Goal: Contribute content: Contribute content

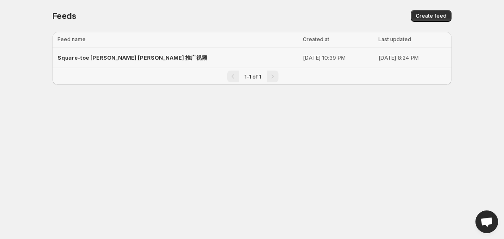
click at [135, 57] on span "Square-toe [PERSON_NAME] [PERSON_NAME] 推广视频" at bounding box center [131, 57] width 149 height 7
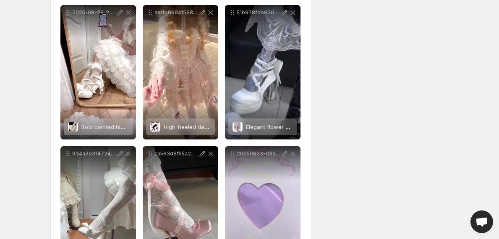
scroll to position [259, 0]
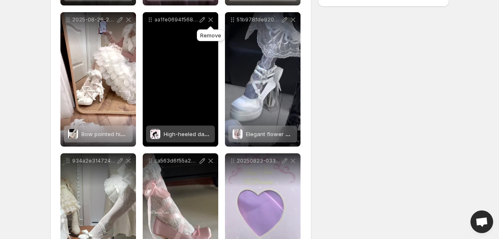
click at [211, 21] on icon at bounding box center [210, 20] width 8 height 8
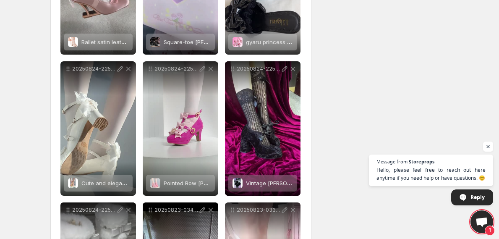
scroll to position [572, 0]
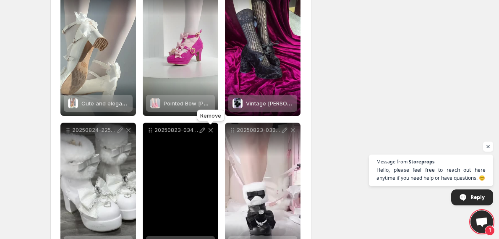
click at [211, 131] on icon at bounding box center [210, 130] width 5 height 5
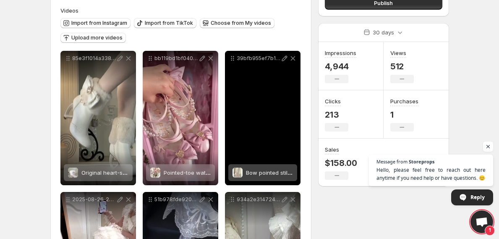
scroll to position [80, 0]
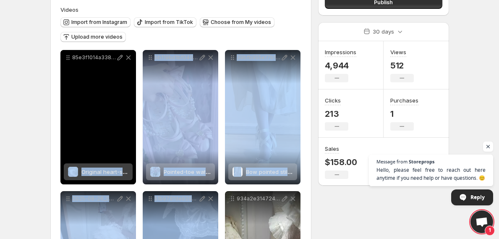
drag, startPoint x: 178, startPoint y: 215, endPoint x: 116, endPoint y: 141, distance: 97.1
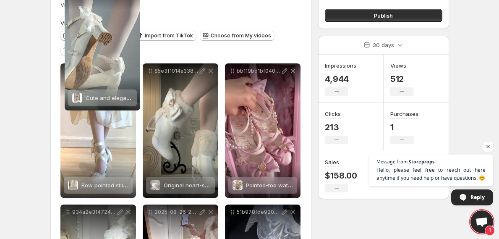
scroll to position [38, 0]
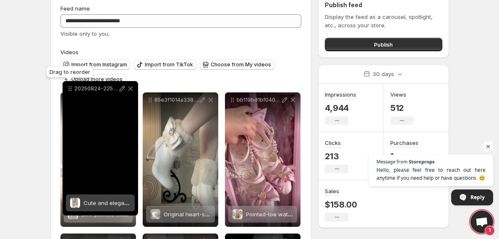
drag, startPoint x: 67, startPoint y: 81, endPoint x: 69, endPoint y: 90, distance: 8.7
click at [69, 90] on icon at bounding box center [70, 88] width 8 height 8
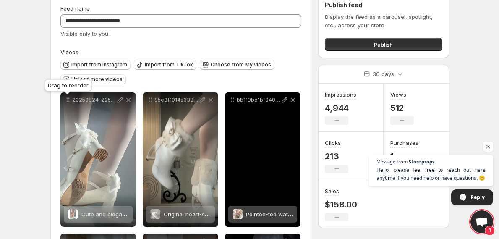
scroll to position [54, 0]
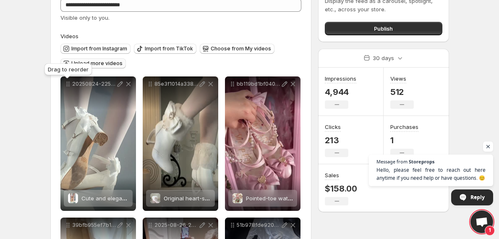
click at [94, 63] on span "Upload more videos" at bounding box center [96, 63] width 51 height 7
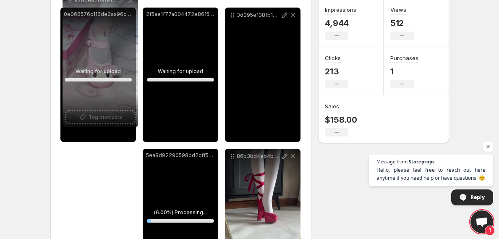
scroll to position [92, 0]
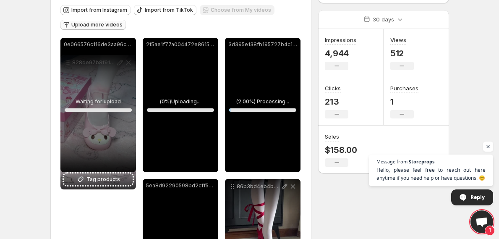
drag, startPoint x: 124, startPoint y: 34, endPoint x: 67, endPoint y: 64, distance: 64.2
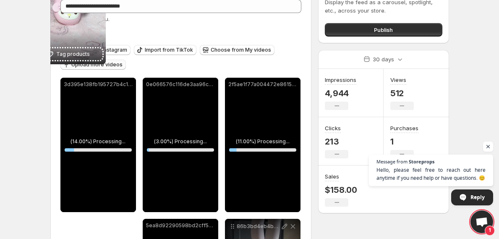
scroll to position [0, 0]
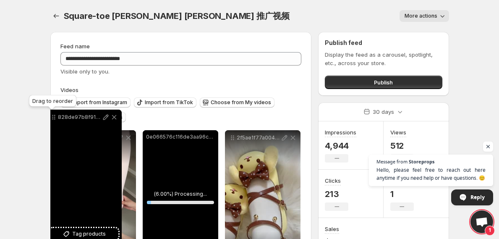
drag, startPoint x: 65, startPoint y: 34, endPoint x: 53, endPoint y: 118, distance: 85.7
click at [53, 118] on icon at bounding box center [54, 117] width 8 height 8
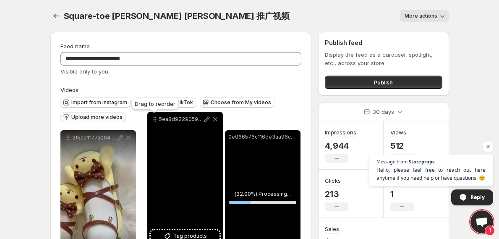
drag, startPoint x: 176, startPoint y: 32, endPoint x: 261, endPoint y: 126, distance: 126.9
click at [155, 123] on icon at bounding box center [155, 119] width 8 height 8
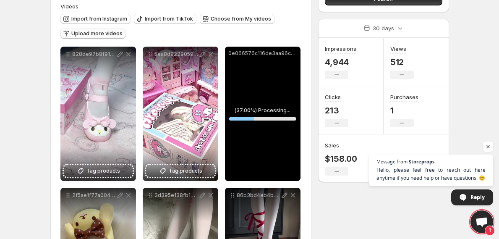
scroll to position [114, 0]
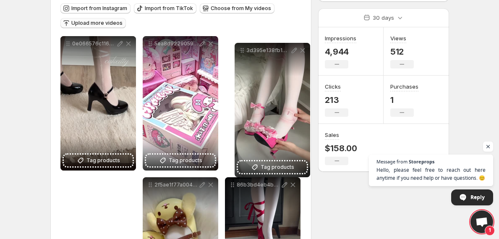
drag, startPoint x: 151, startPoint y: 166, endPoint x: 243, endPoint y: 35, distance: 160.1
click at [243, 46] on icon at bounding box center [242, 50] width 8 height 8
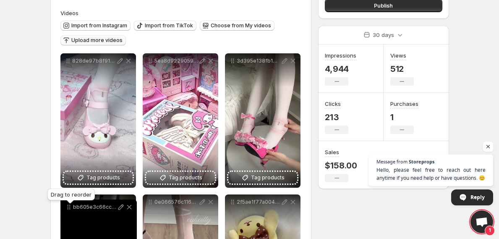
scroll to position [78, 0]
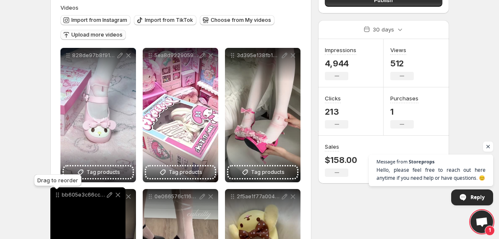
drag, startPoint x: 119, startPoint y: 57, endPoint x: 57, endPoint y: 196, distance: 151.8
click at [57, 196] on icon at bounding box center [57, 195] width 8 height 8
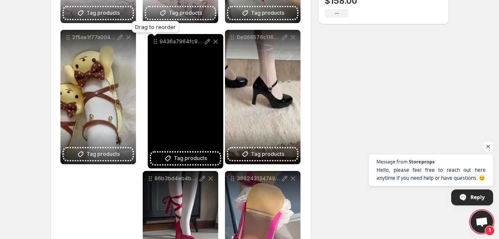
scroll to position [240, 0]
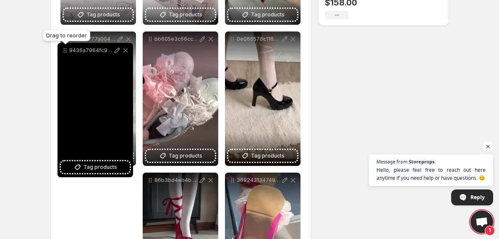
drag, startPoint x: 149, startPoint y: 173, endPoint x: 65, endPoint y: 52, distance: 147.6
click at [65, 52] on icon at bounding box center [65, 50] width 8 height 8
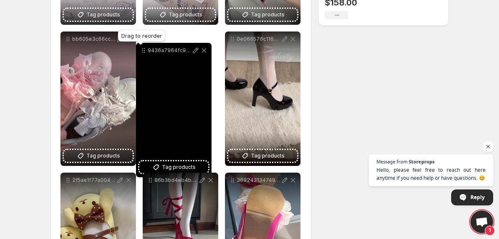
drag, startPoint x: 68, startPoint y: 38, endPoint x: 144, endPoint y: 49, distance: 76.4
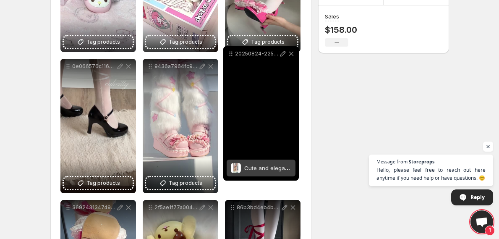
scroll to position [196, 0]
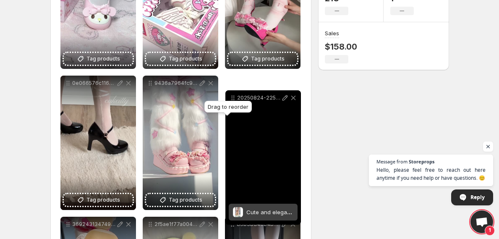
drag, startPoint x: 147, startPoint y: 69, endPoint x: 227, endPoint y: 99, distance: 85.9
click at [234, 97] on icon at bounding box center [233, 97] width 1 height 1
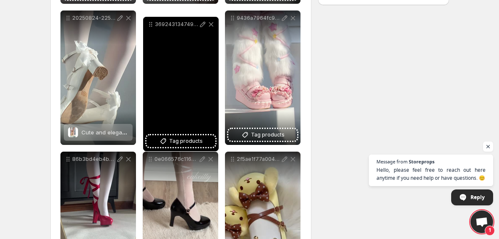
scroll to position [248, 0]
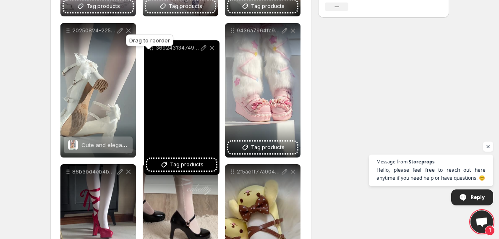
drag, startPoint x: 67, startPoint y: 134, endPoint x: 150, endPoint y: 50, distance: 118.7
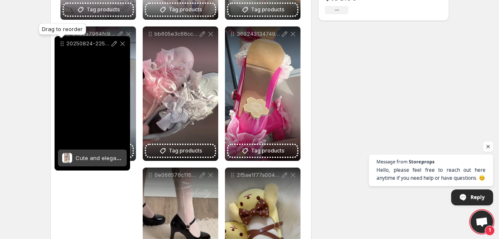
scroll to position [243, 0]
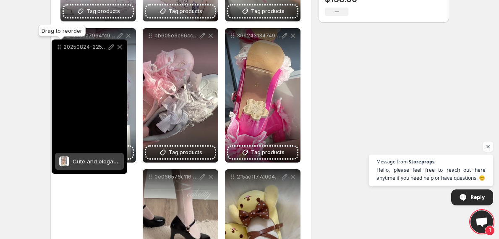
drag, startPoint x: 66, startPoint y: 172, endPoint x: 57, endPoint y: 48, distance: 124.9
click at [57, 48] on icon at bounding box center [59, 47] width 8 height 8
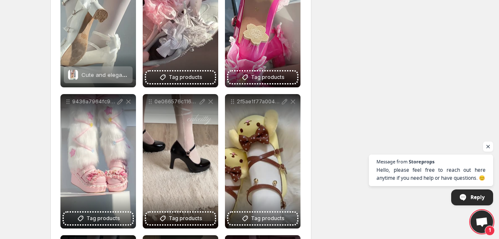
scroll to position [389, 0]
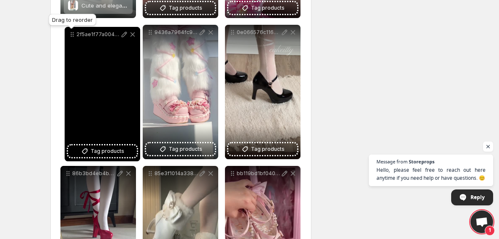
drag, startPoint x: 186, startPoint y: 36, endPoint x: 71, endPoint y: 35, distance: 115.4
click at [71, 35] on icon at bounding box center [72, 34] width 8 height 8
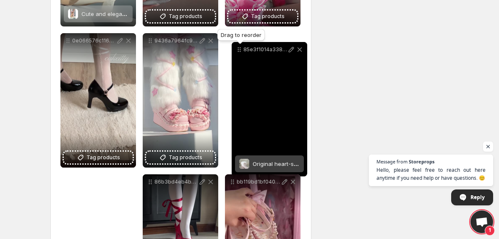
drag, startPoint x: 190, startPoint y: 139, endPoint x: 238, endPoint y: 51, distance: 100.5
click at [238, 51] on icon at bounding box center [239, 49] width 8 height 8
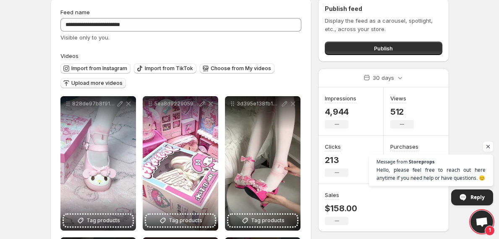
scroll to position [61, 0]
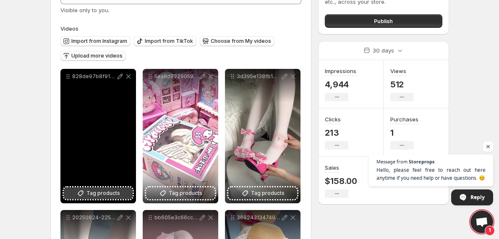
click at [107, 192] on span "Tag products" at bounding box center [103, 193] width 34 height 8
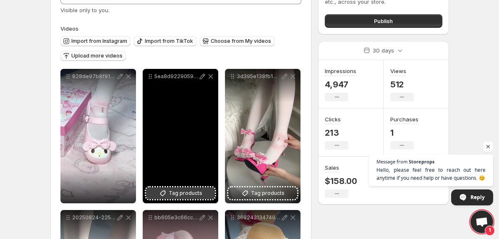
click at [191, 195] on span "Tag products" at bounding box center [186, 193] width 34 height 8
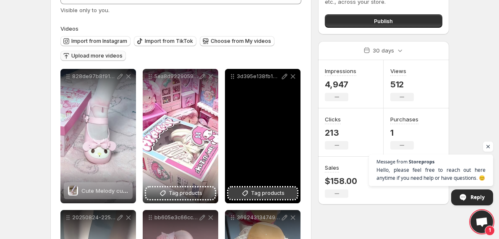
click at [272, 193] on span "Tag products" at bounding box center [268, 193] width 34 height 8
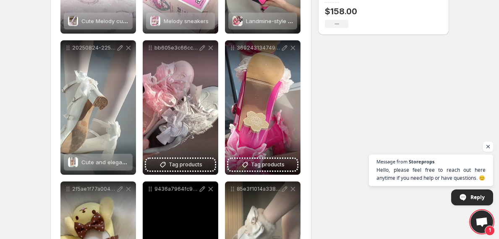
scroll to position [247, 0]
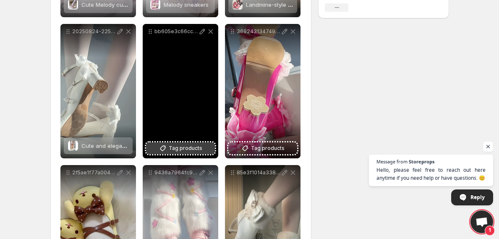
click at [170, 148] on span "Tag products" at bounding box center [186, 148] width 34 height 8
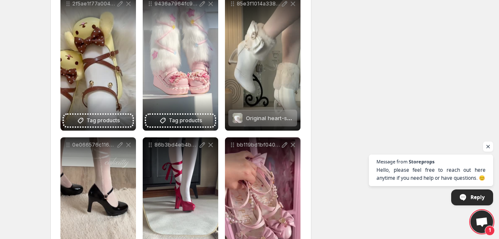
scroll to position [352, 0]
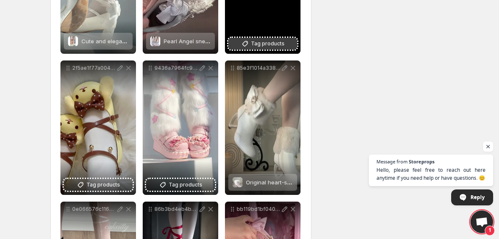
click at [244, 42] on icon at bounding box center [245, 43] width 8 height 8
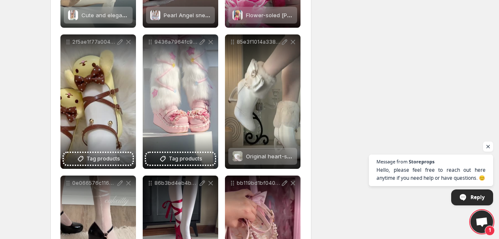
scroll to position [385, 0]
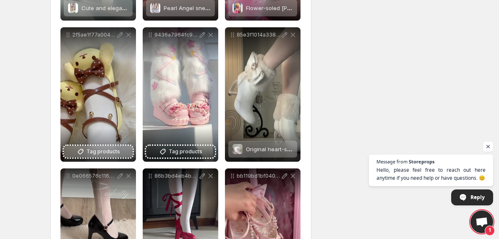
click at [97, 153] on span "Tag products" at bounding box center [103, 151] width 34 height 8
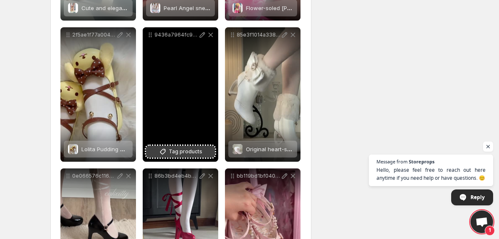
click at [196, 154] on span "Tag products" at bounding box center [186, 151] width 34 height 8
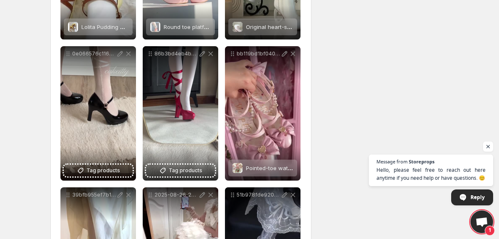
scroll to position [523, 0]
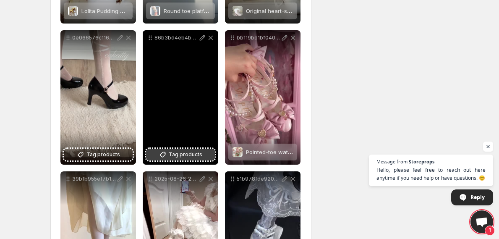
click at [185, 152] on span "Tag products" at bounding box center [186, 154] width 34 height 8
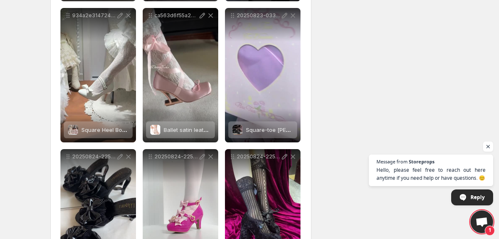
scroll to position [893, 0]
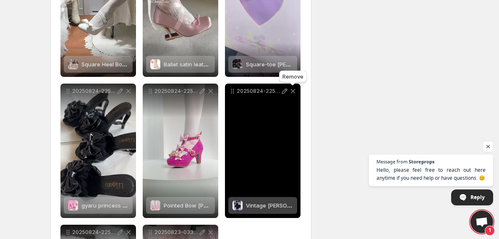
click at [294, 90] on icon at bounding box center [292, 91] width 5 height 5
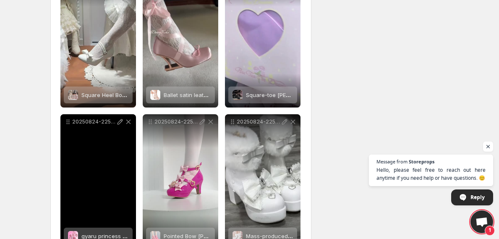
scroll to position [829, 0]
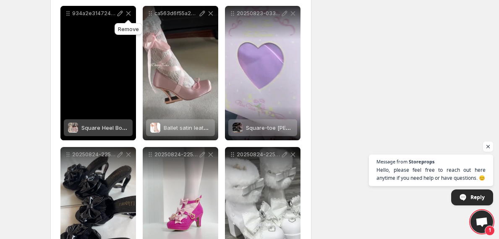
click at [130, 12] on icon at bounding box center [128, 13] width 8 height 8
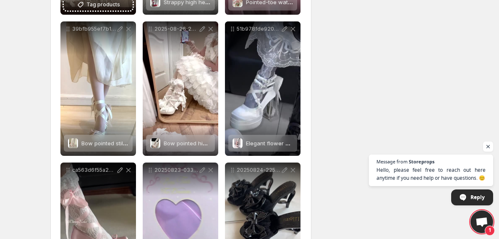
scroll to position [672, 0]
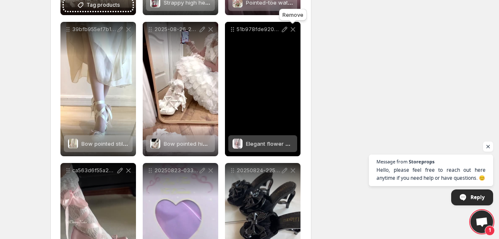
click at [290, 26] on icon at bounding box center [293, 29] width 8 height 8
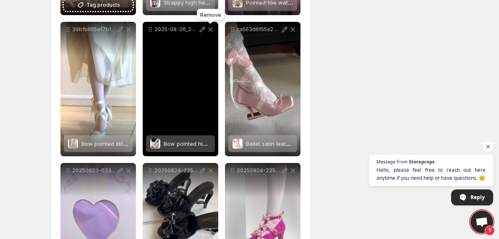
click at [209, 30] on icon at bounding box center [210, 29] width 8 height 8
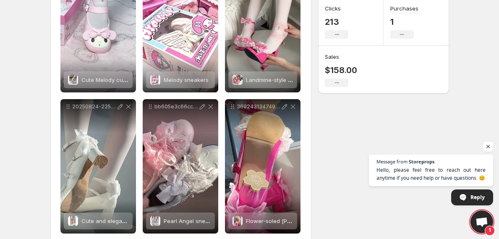
scroll to position [0, 0]
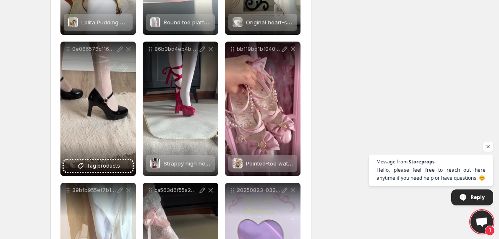
scroll to position [557, 0]
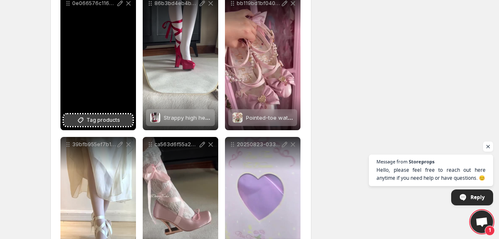
click at [119, 123] on button "Tag products" at bounding box center [98, 120] width 69 height 12
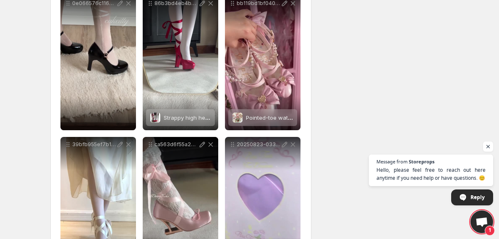
click at [353, 77] on div "**********" at bounding box center [246, 20] width 405 height 1105
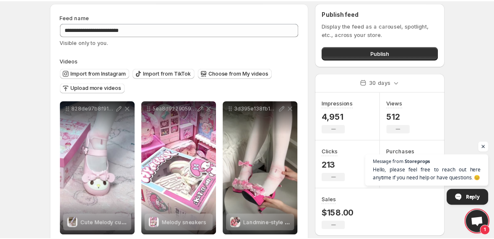
scroll to position [0, 0]
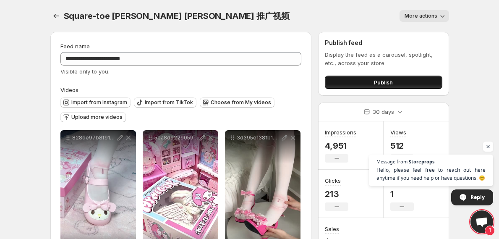
click at [353, 84] on button "Publish" at bounding box center [383, 82] width 117 height 13
